Goal: Communication & Community: Ask a question

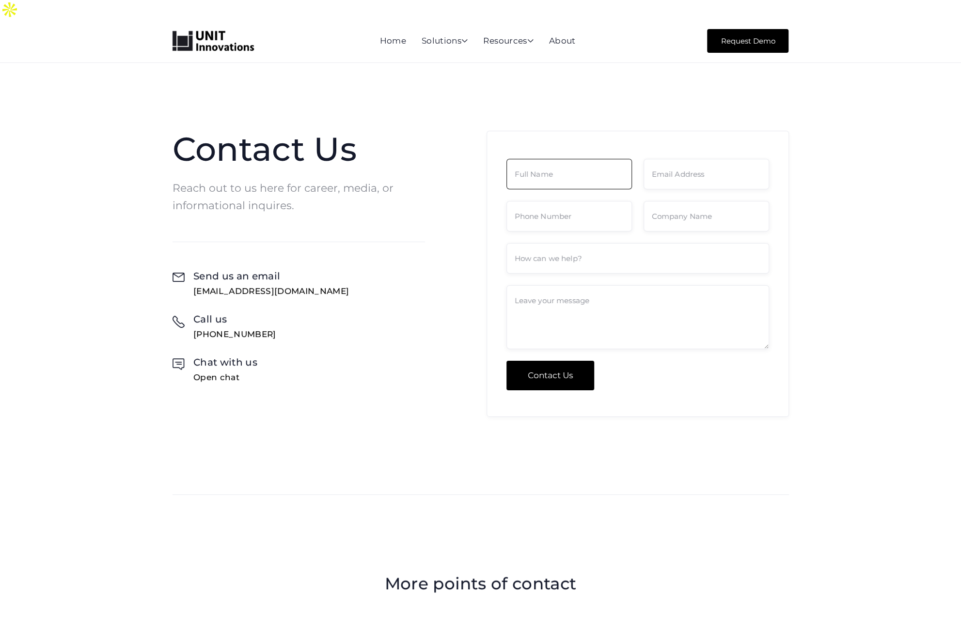
click at [615, 159] on input "Contact Form" at bounding box center [569, 174] width 126 height 31
type input "[PERSON_NAME]"
type input "[EMAIL_ADDRESS][DOMAIN_NAME]"
type input "9097270337"
type input "The Prevention Coalition"
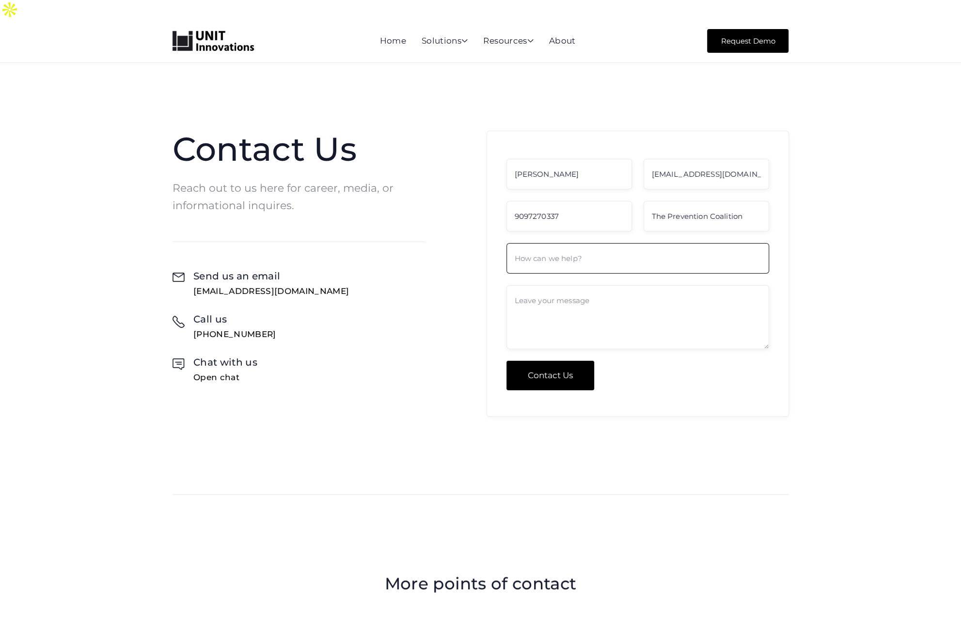
click at [616, 249] on input "Contact Form" at bounding box center [637, 258] width 263 height 31
type input "Will you consider posting a free guest article?"
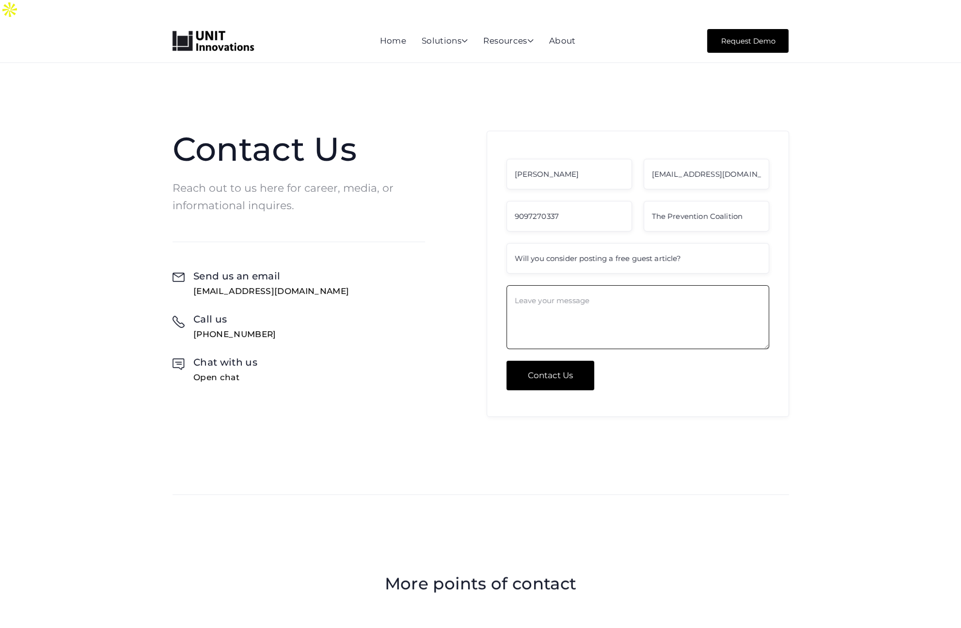
click at [643, 293] on textarea "Contact Form" at bounding box center [637, 317] width 263 height 64
click at [599, 243] on input "Will you consider posting a free guest article?" at bounding box center [637, 258] width 263 height 31
click at [599, 243] on input "Contact Form" at bounding box center [637, 258] width 263 height 31
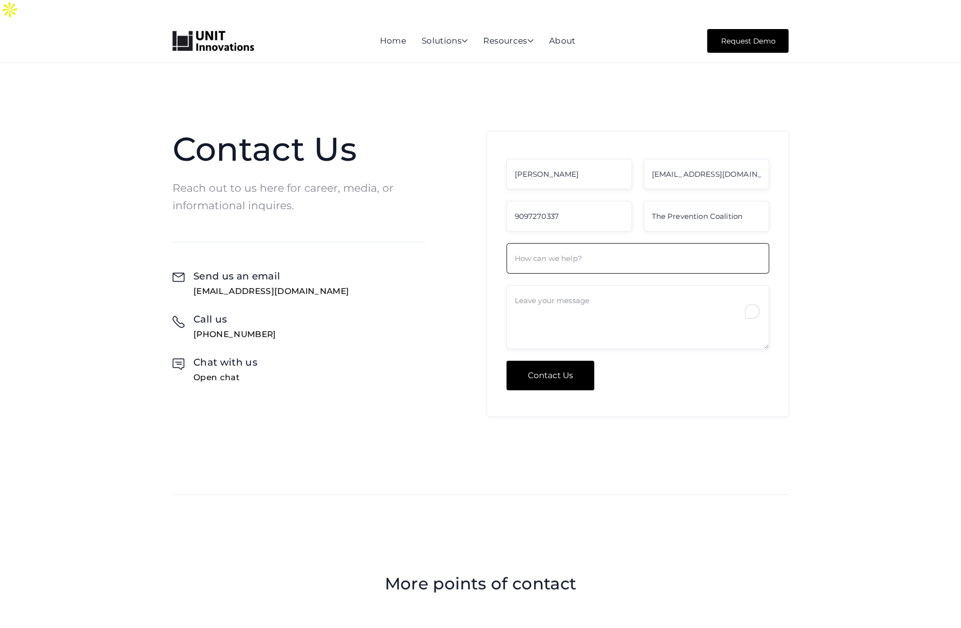
type input "Will you consider posting a free guest article?"
drag, startPoint x: 667, startPoint y: 269, endPoint x: 686, endPoint y: 233, distance: 40.8
click at [674, 252] on form "[PERSON_NAME] [EMAIL_ADDRESS][DOMAIN_NAME] 9097270337 The Prevention Coalition …" at bounding box center [637, 275] width 263 height 232
click at [686, 243] on input "Will you consider posting a free guest article?" at bounding box center [637, 258] width 263 height 31
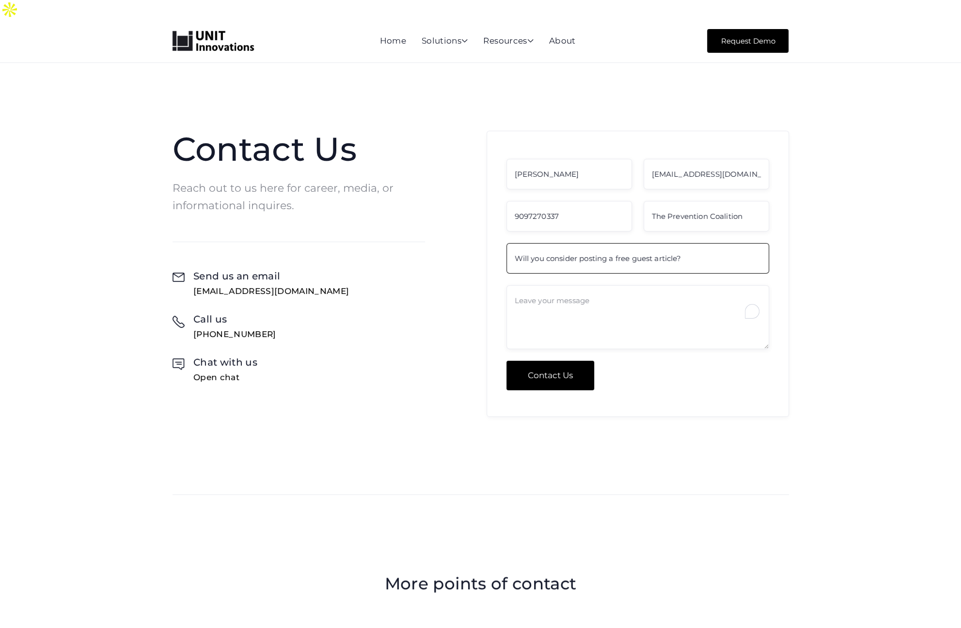
click at [686, 243] on input "Will you consider posting a free guest article?" at bounding box center [637, 258] width 263 height 31
click at [686, 243] on input "Contact Form" at bounding box center [637, 258] width 263 height 31
click at [660, 248] on input "Contact Form" at bounding box center [637, 258] width 263 height 31
paste input "Needing some input on this"
type input "Needing some input on this"
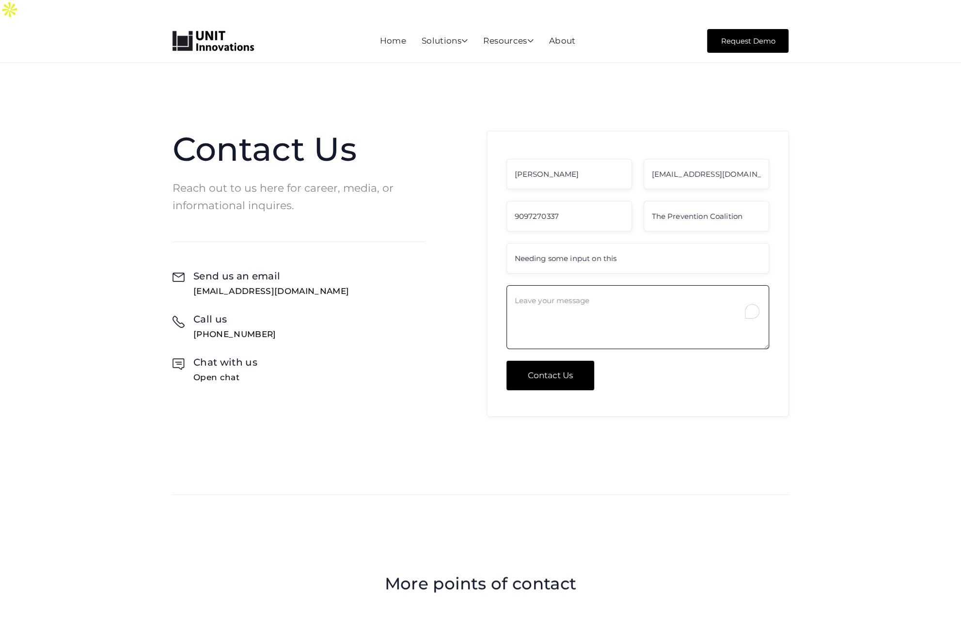
drag, startPoint x: 642, startPoint y: 300, endPoint x: 709, endPoint y: 303, distance: 67.9
click at [644, 300] on textarea "To enrich screen reader interactions, please activate Accessibility in Grammarl…" at bounding box center [637, 317] width 263 height 64
click at [597, 327] on textarea "To enrich screen reader interactions, please activate Accessibility in Grammarl…" at bounding box center [637, 317] width 263 height 64
paste textarea "Hi there, What if improving your health didn’t require a complete overhaul of y…"
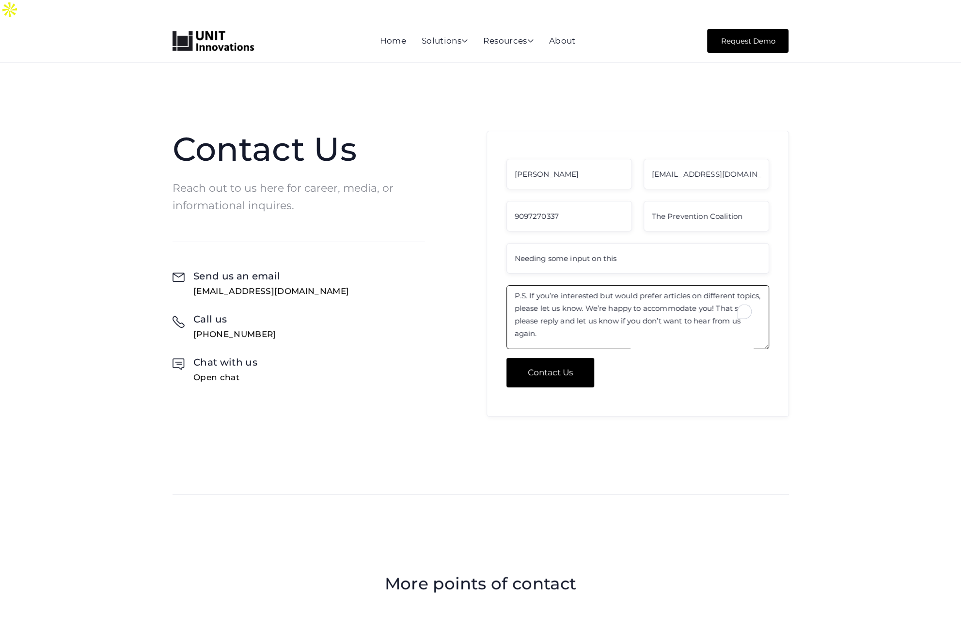
type textarea "Hi there, What if improving your health didn’t require a complete overhaul of y…"
click at [562, 358] on input "Contact Us" at bounding box center [550, 373] width 88 height 30
type input "Contact Us"
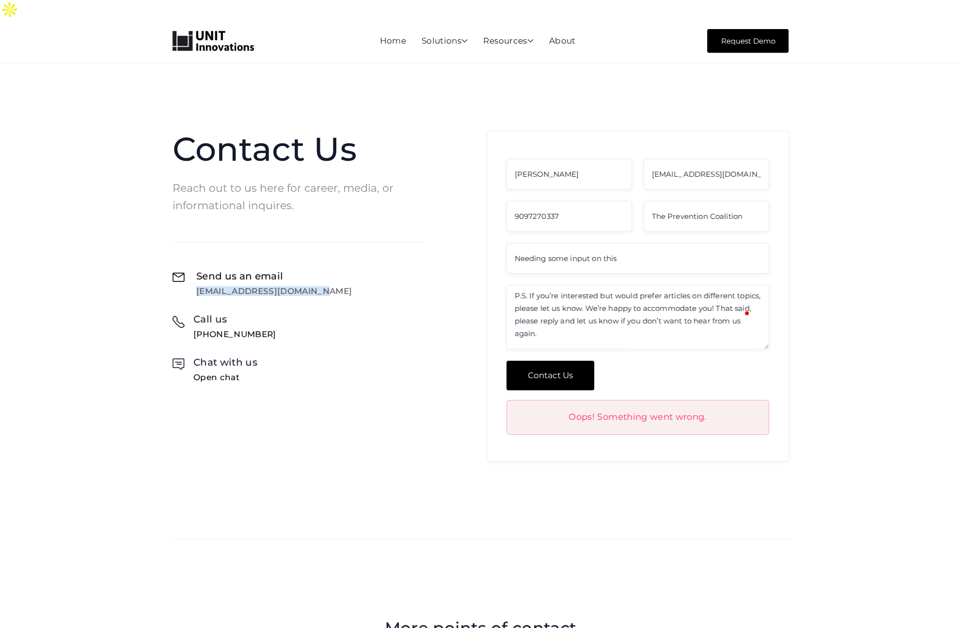
drag, startPoint x: 312, startPoint y: 273, endPoint x: 196, endPoint y: 273, distance: 116.3
click at [196, 273] on div " Send us an email [EMAIL_ADDRESS][DOMAIN_NAME]  Call us [PHONE_NUMBER]  Chat…" at bounding box center [299, 325] width 253 height 113
copy div "[EMAIL_ADDRESS][DOMAIN_NAME]"
